Goal: Information Seeking & Learning: Learn about a topic

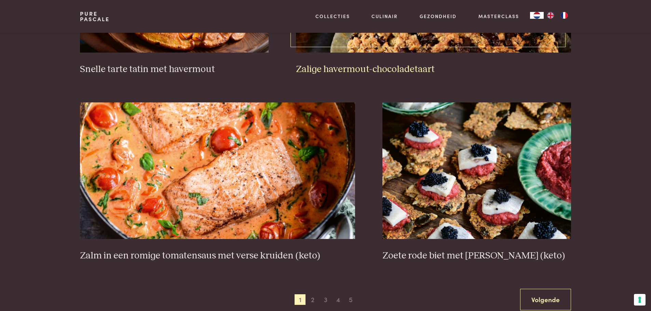
scroll to position [1161, 0]
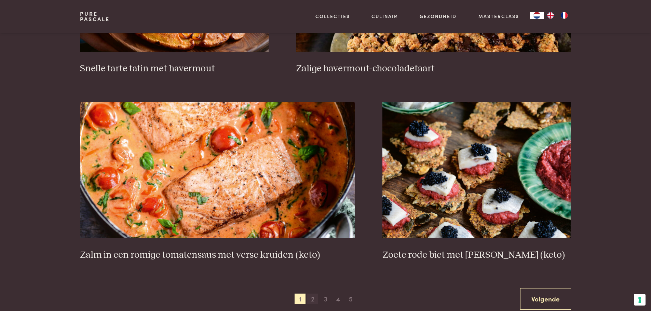
click at [314, 299] on span "2" at bounding box center [312, 299] width 11 height 11
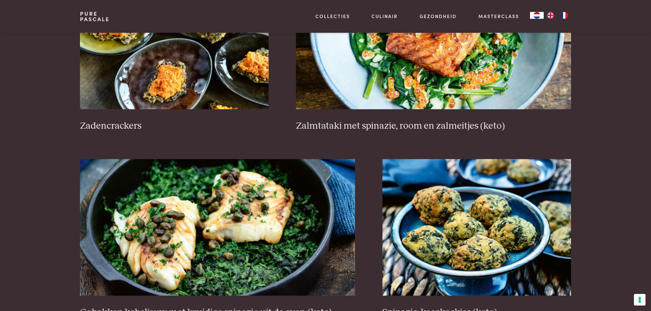
scroll to position [1104, 0]
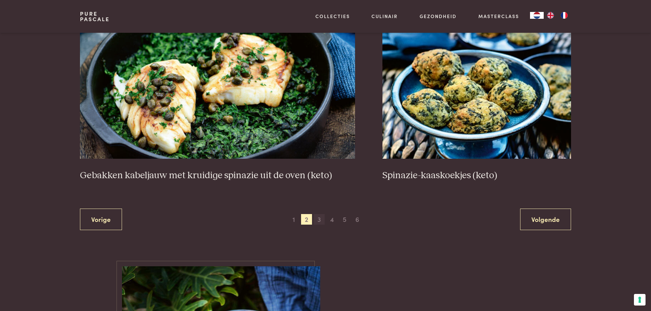
click at [318, 218] on span "3" at bounding box center [319, 219] width 11 height 11
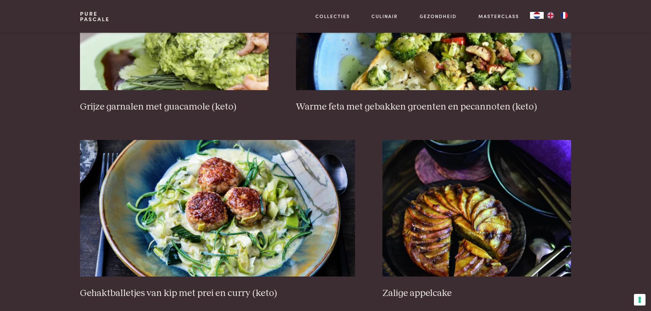
scroll to position [1147, 0]
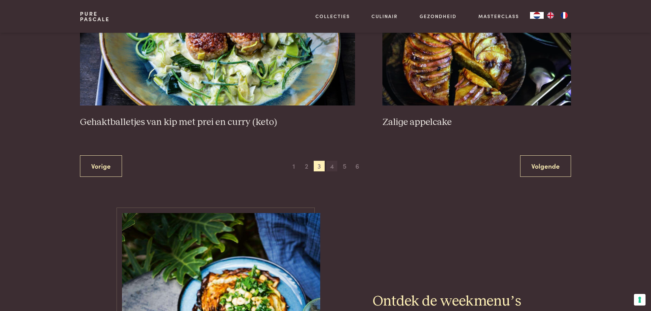
click at [334, 167] on span "4" at bounding box center [331, 166] width 11 height 11
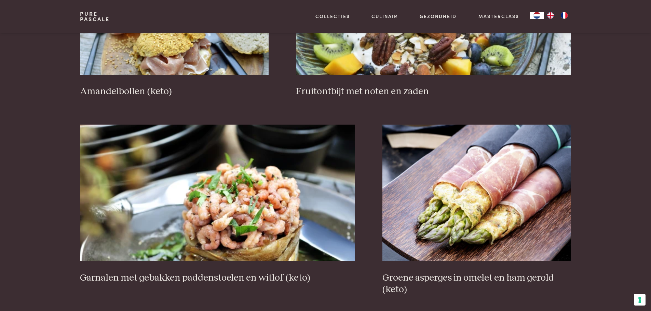
scroll to position [1138, 0]
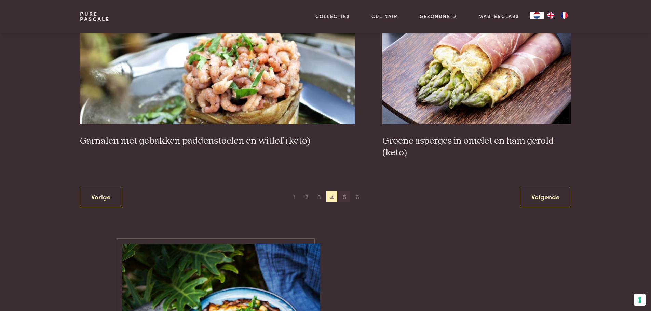
click at [345, 195] on span "5" at bounding box center [344, 196] width 11 height 11
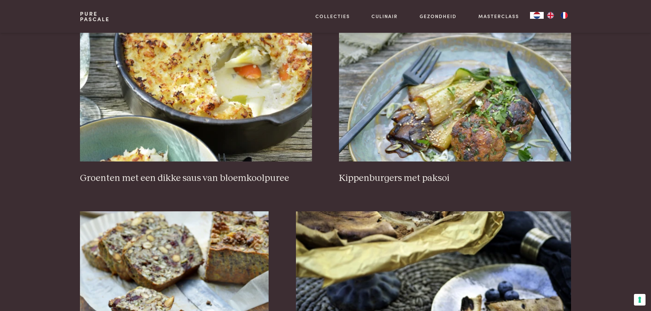
scroll to position [293, 0]
click at [409, 137] on img at bounding box center [455, 93] width 232 height 137
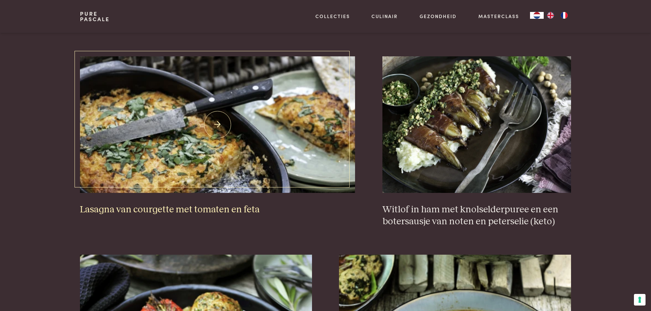
scroll to position [635, 0]
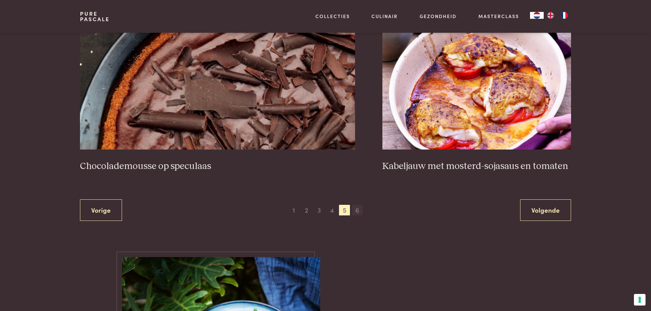
click at [354, 210] on span "6" at bounding box center [357, 210] width 11 height 11
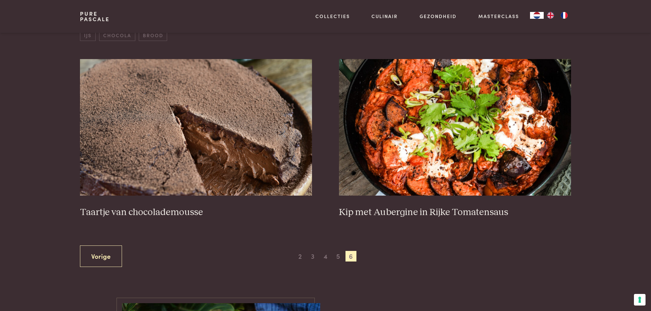
scroll to position [259, 0]
click at [233, 164] on img at bounding box center [196, 127] width 232 height 137
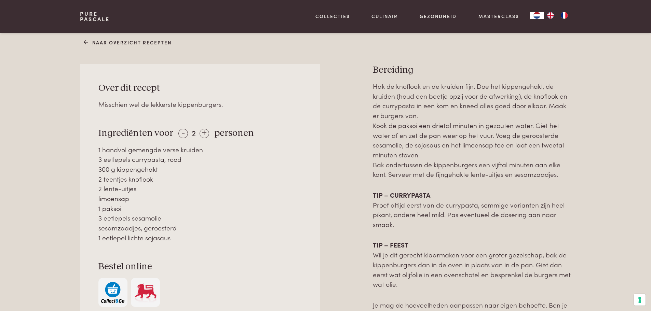
scroll to position [273, 0]
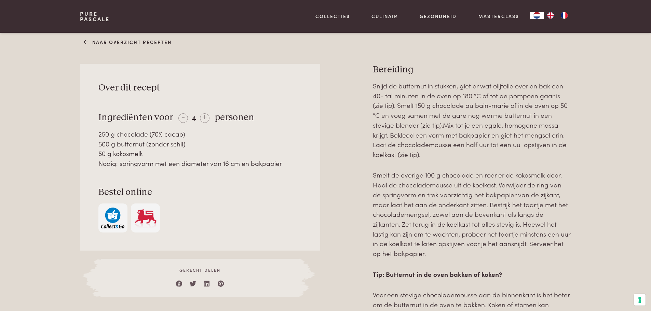
scroll to position [273, 0]
